Goal: Check status: Check status

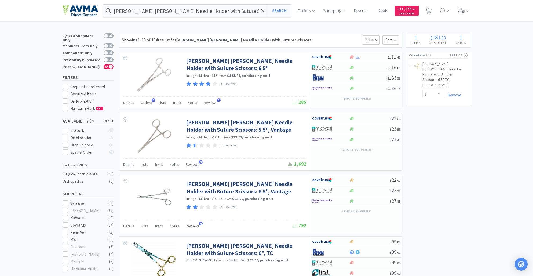
select select "1"
click at [313, 13] on span "Orders" at bounding box center [305, 10] width 21 height 21
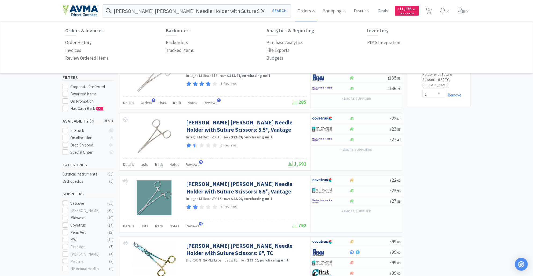
click at [84, 42] on p "Order History" at bounding box center [78, 42] width 26 height 7
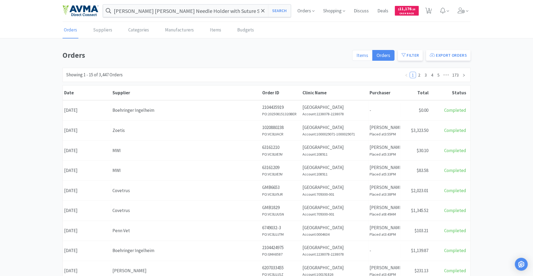
click at [363, 56] on span "Items" at bounding box center [362, 55] width 12 height 6
click at [356, 57] on input "Items" at bounding box center [356, 57] width 0 height 0
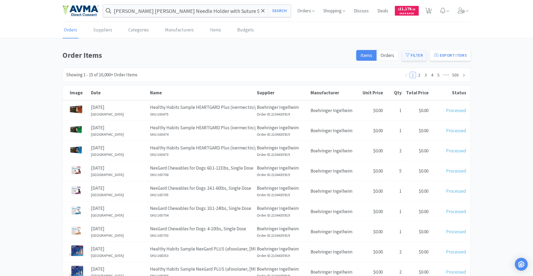
click at [417, 54] on button "Filter" at bounding box center [414, 55] width 25 height 11
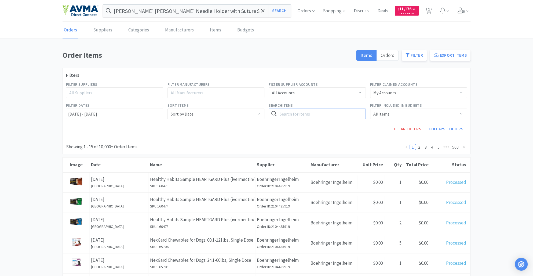
click at [292, 115] on input "text" at bounding box center [317, 113] width 97 height 11
click at [355, 113] on button "Search" at bounding box center [355, 113] width 22 height 11
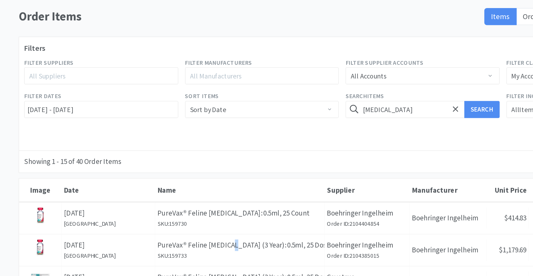
scroll to position [44, 0]
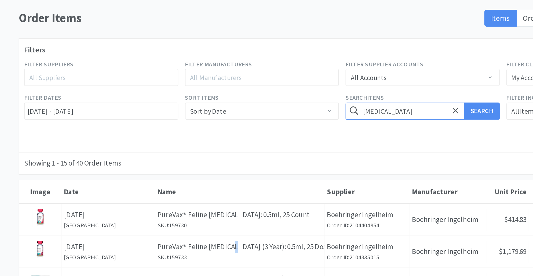
click at [300, 72] on input "[MEDICAL_DATA]" at bounding box center [317, 70] width 97 height 11
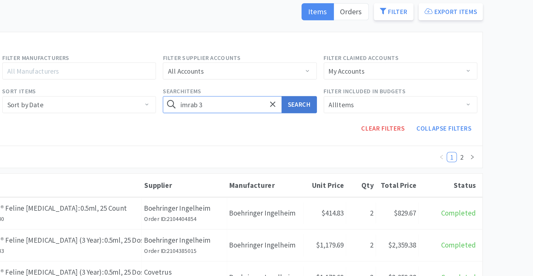
type input "imrab 3"
click at [353, 70] on button "Search" at bounding box center [355, 70] width 22 height 11
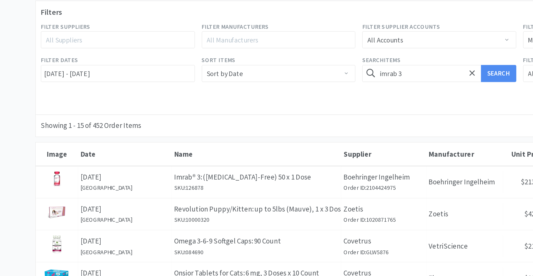
scroll to position [44, 0]
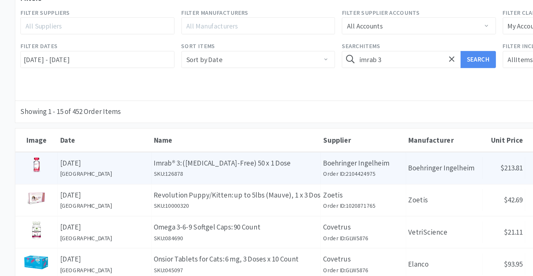
click at [99, 140] on h6 "[GEOGRAPHIC_DATA]" at bounding box center [119, 142] width 56 height 6
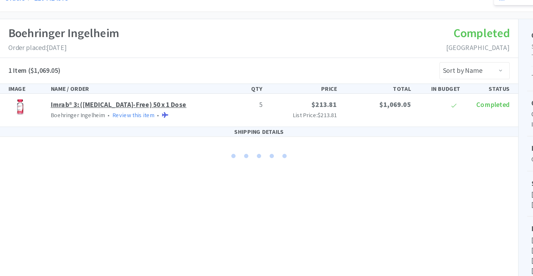
click at [121, 144] on link "Imrab® 3: ([MEDICAL_DATA]-Free) 50 x 1 Dose" at bounding box center [138, 142] width 86 height 5
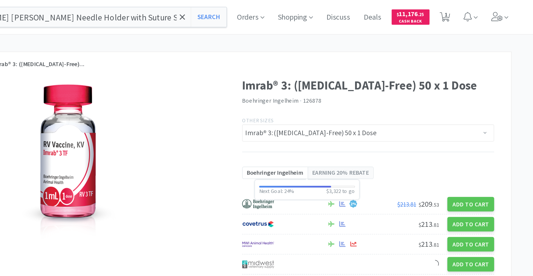
click at [328, 109] on span "Boehringer Ingelheim" at bounding box center [322, 109] width 36 height 6
